Goal: Information Seeking & Learning: Learn about a topic

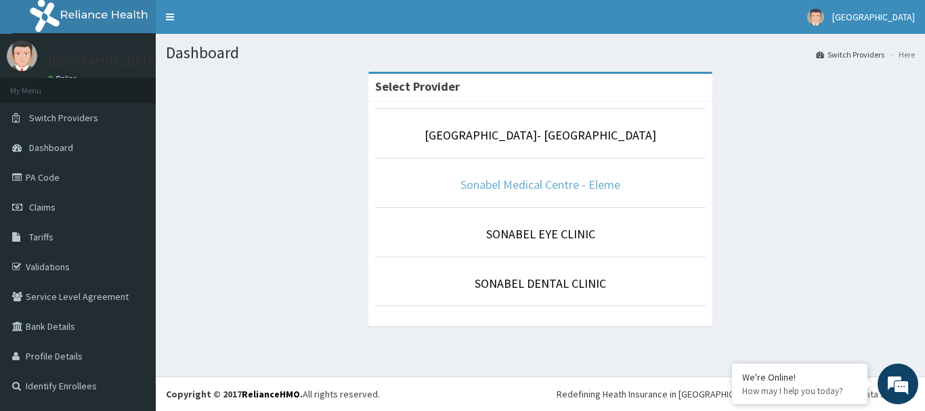
click at [504, 183] on link "Sonabel Medical Centre - Eleme" at bounding box center [540, 185] width 160 height 16
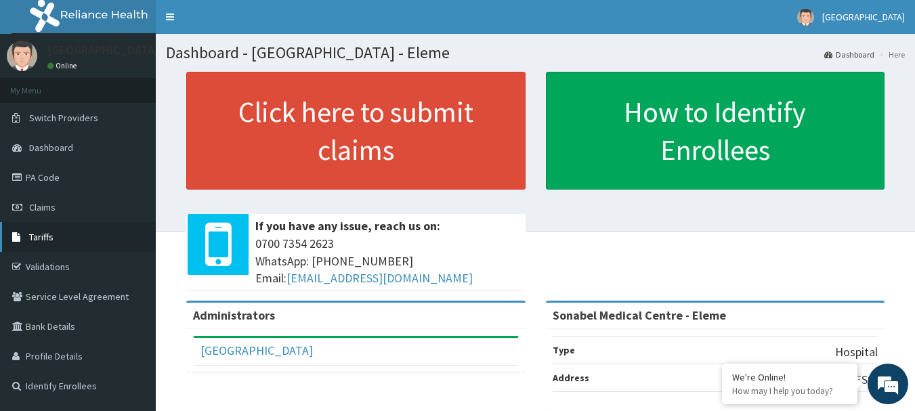
click at [47, 231] on span "Tariffs" at bounding box center [41, 237] width 24 height 12
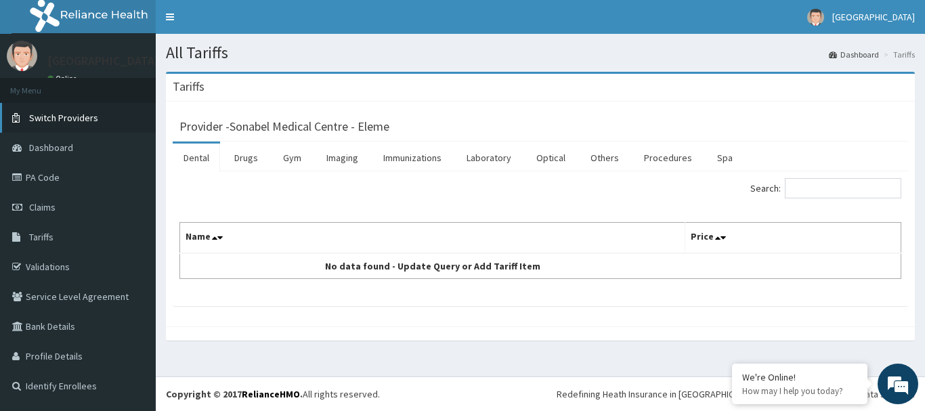
click at [83, 115] on span "Switch Providers" at bounding box center [63, 118] width 69 height 12
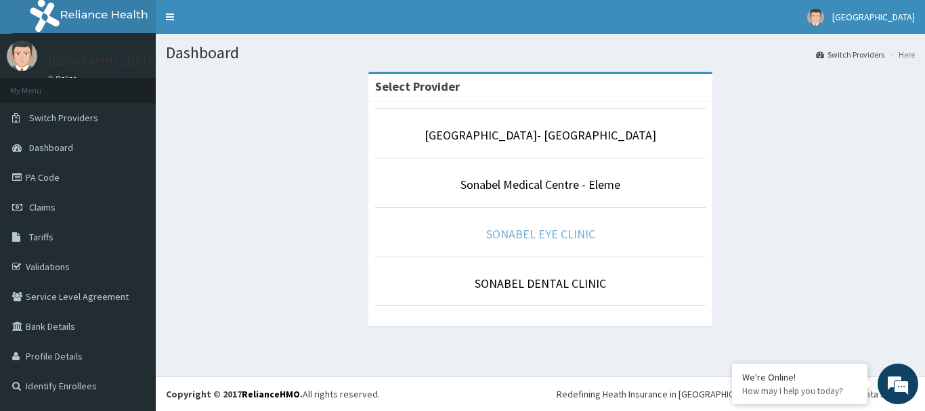
click at [567, 233] on link "SONABEL EYE CLINIC" at bounding box center [540, 234] width 109 height 16
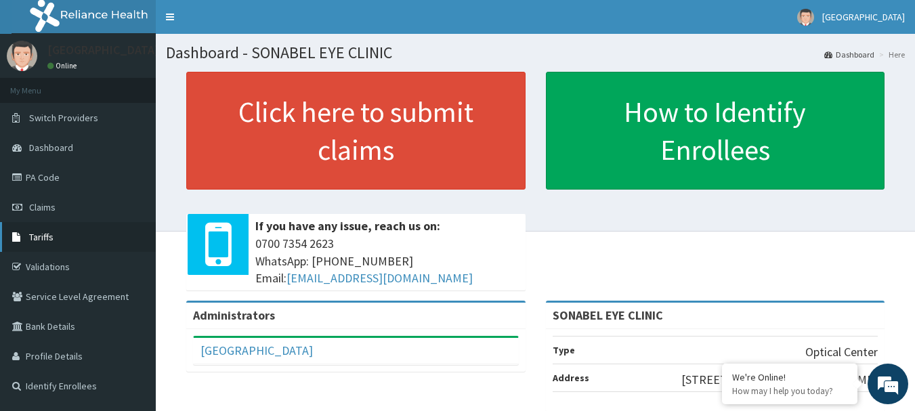
click at [57, 234] on link "Tariffs" at bounding box center [78, 237] width 156 height 30
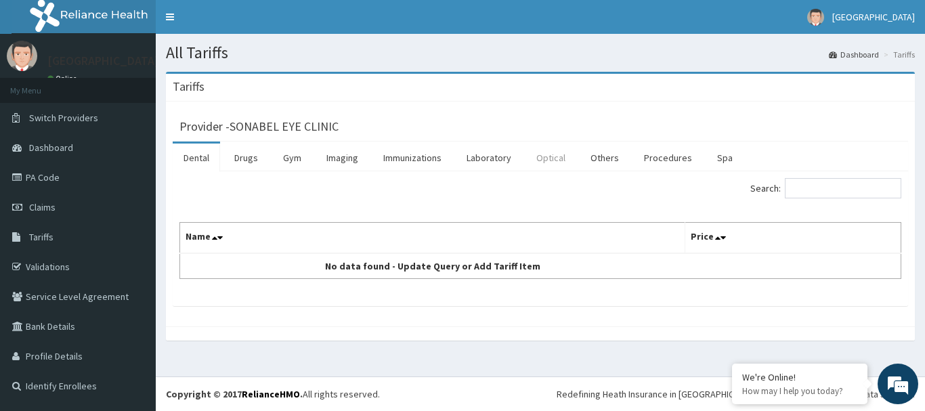
click at [544, 152] on link "Optical" at bounding box center [550, 158] width 51 height 28
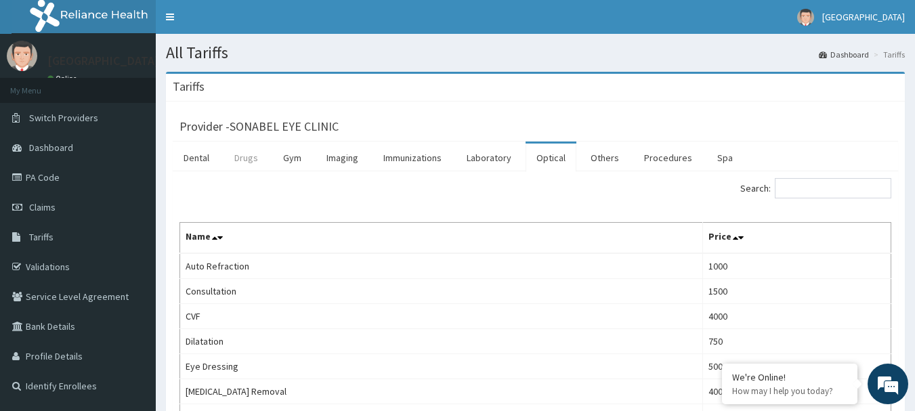
click at [254, 158] on link "Drugs" at bounding box center [245, 158] width 45 height 28
